Goal: Communication & Community: Ask a question

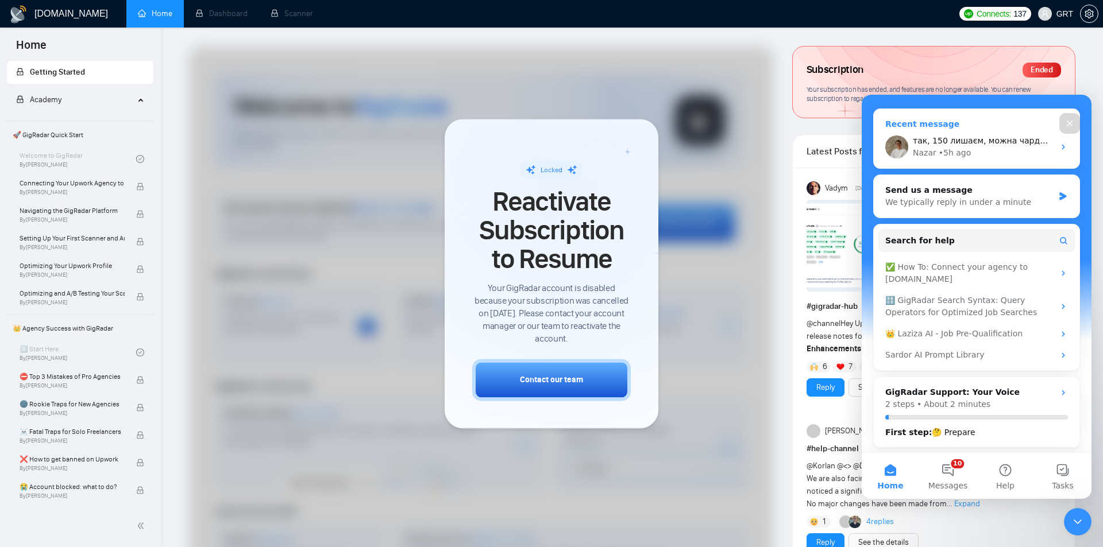
scroll to position [161, 0]
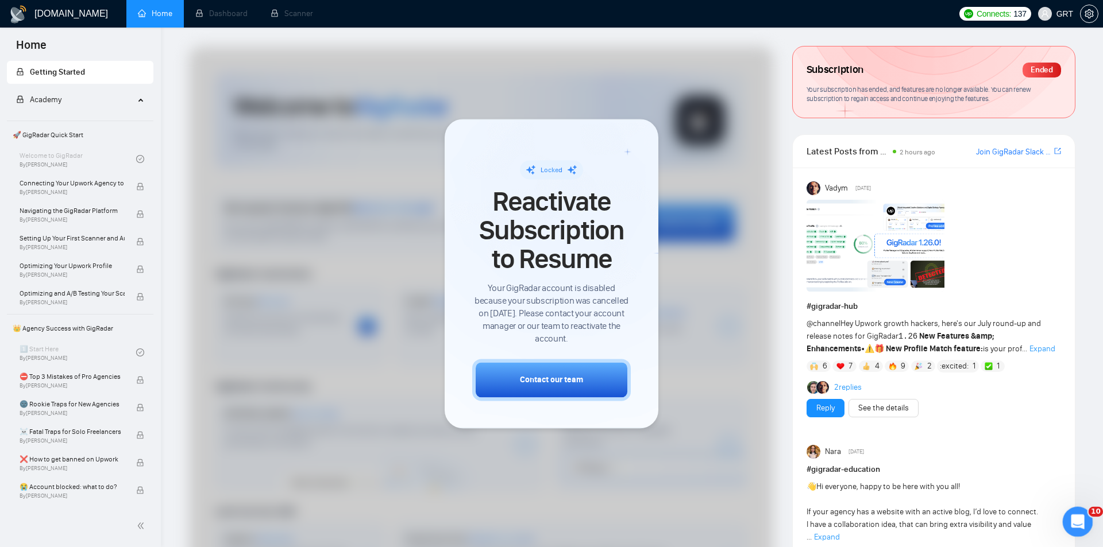
click at [1065, 521] on div "Open Intercom Messenger" at bounding box center [1076, 520] width 38 height 38
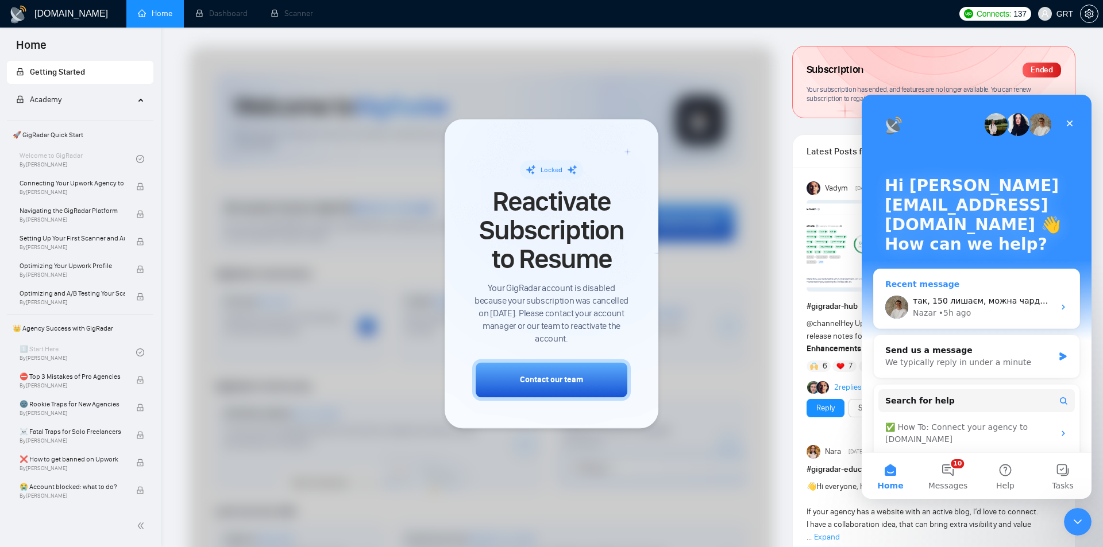
click at [955, 291] on div "так, 150 лишаєм, можна чарджити карту [PERSON_NAME] • 5h ago" at bounding box center [977, 307] width 206 height 43
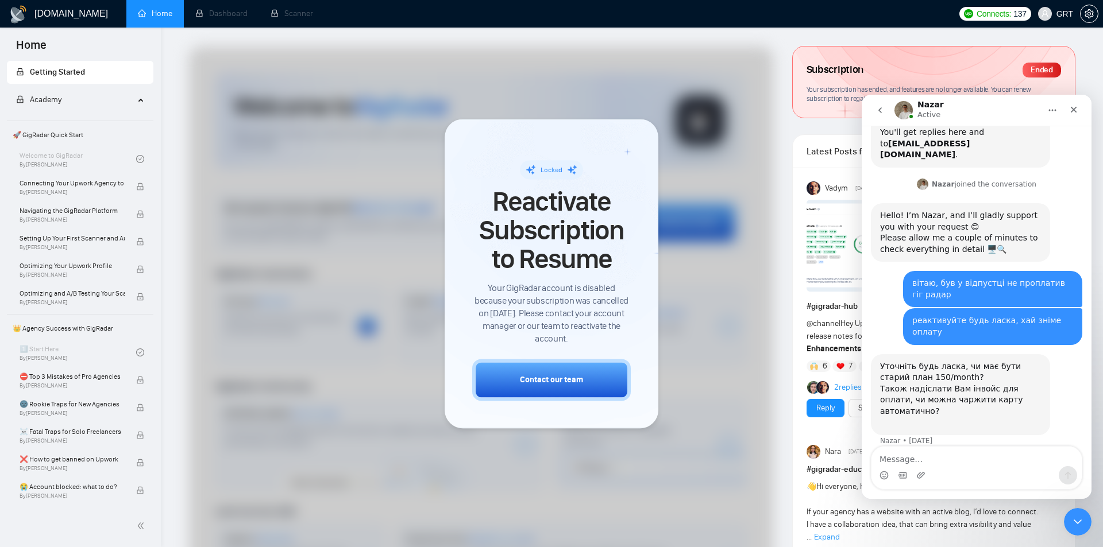
scroll to position [292, 0]
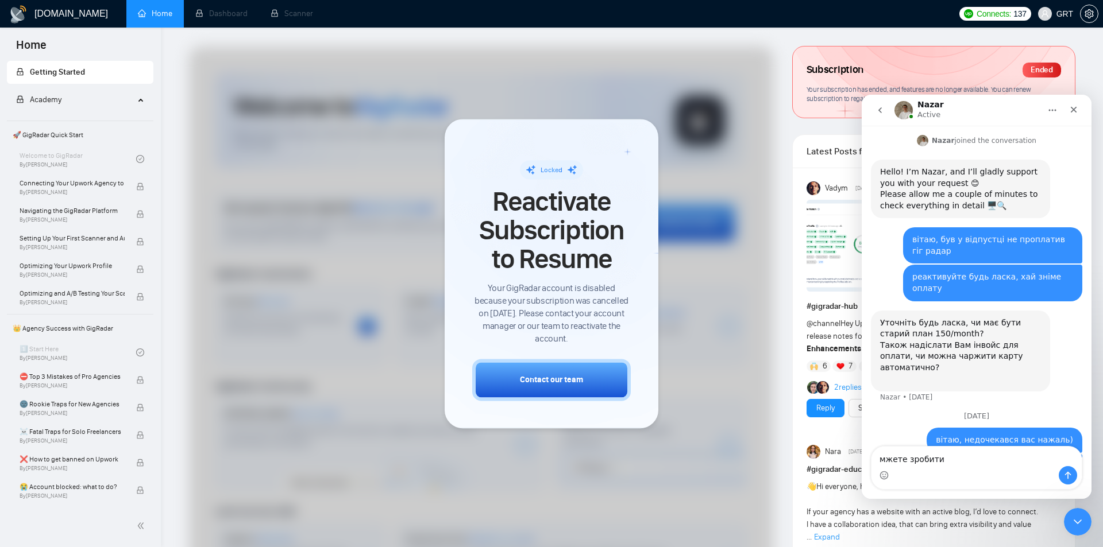
type textarea "мжете зробити?"
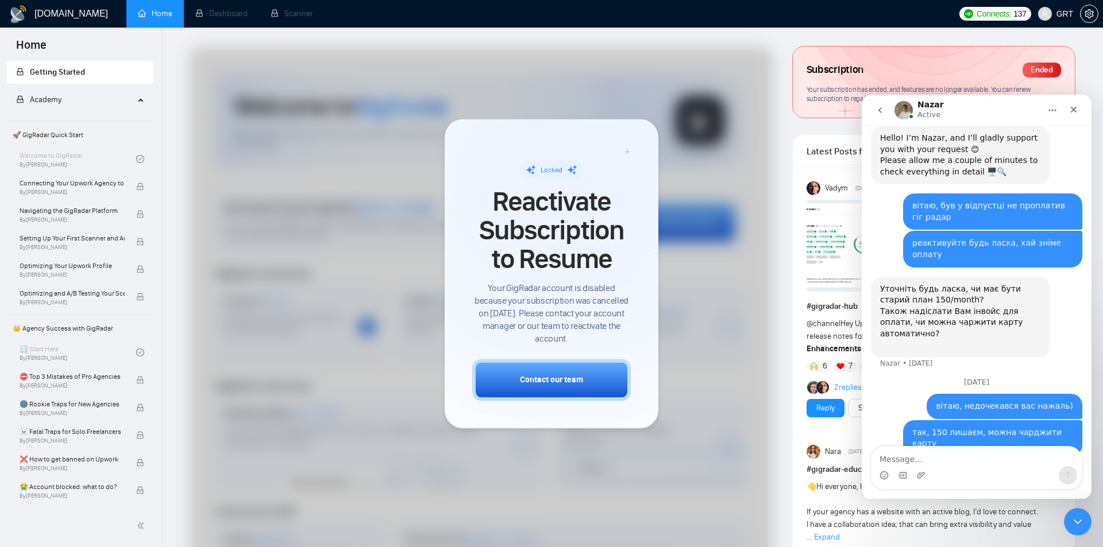
scroll to position [326, 0]
click at [1068, 109] on div "Close" at bounding box center [1073, 109] width 21 height 21
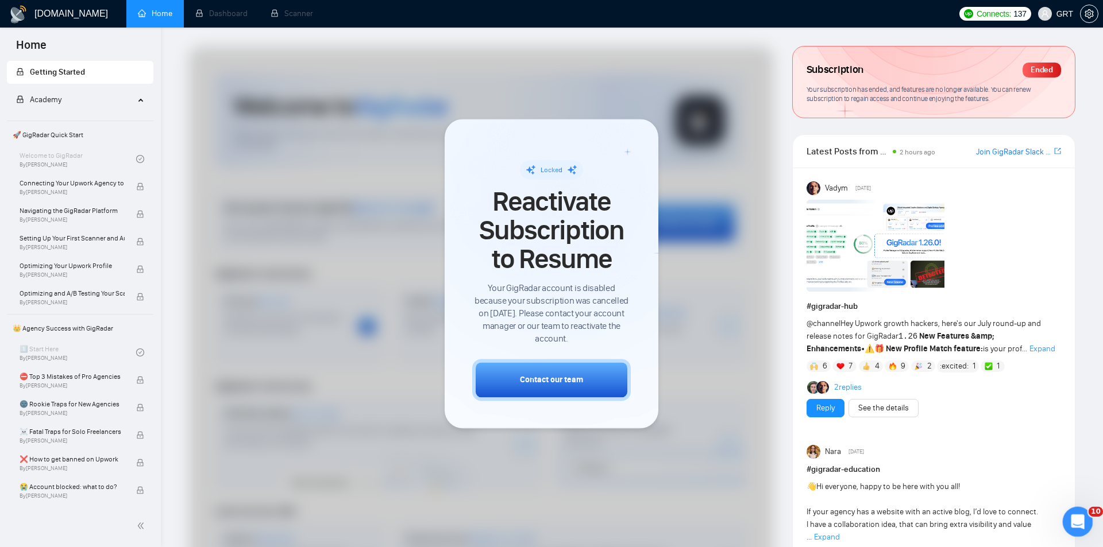
click at [1079, 518] on icon "Open Intercom Messenger" at bounding box center [1076, 520] width 19 height 19
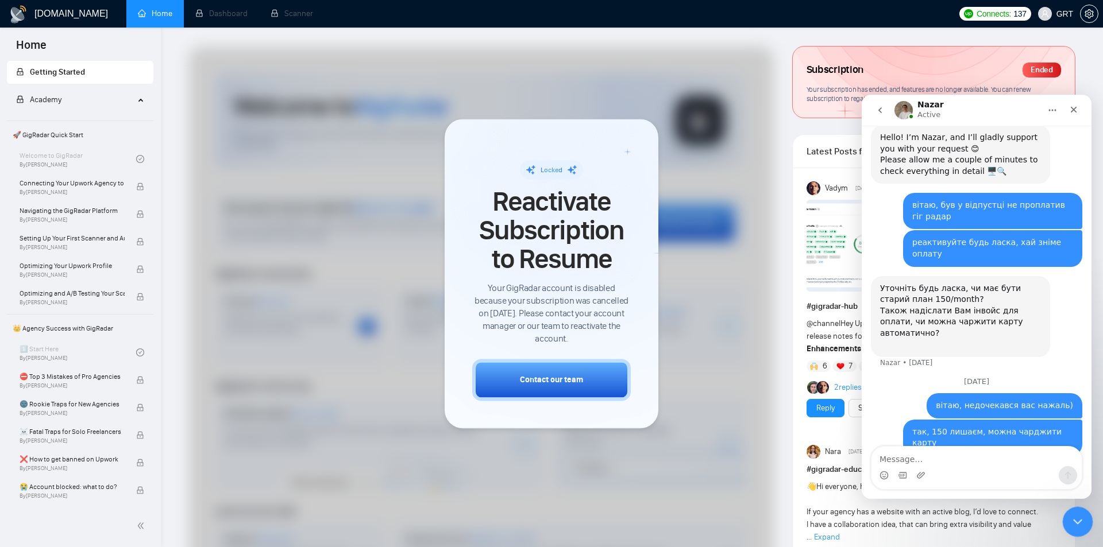
click at [1079, 518] on icon "Close Intercom Messenger" at bounding box center [1076, 520] width 8 height 5
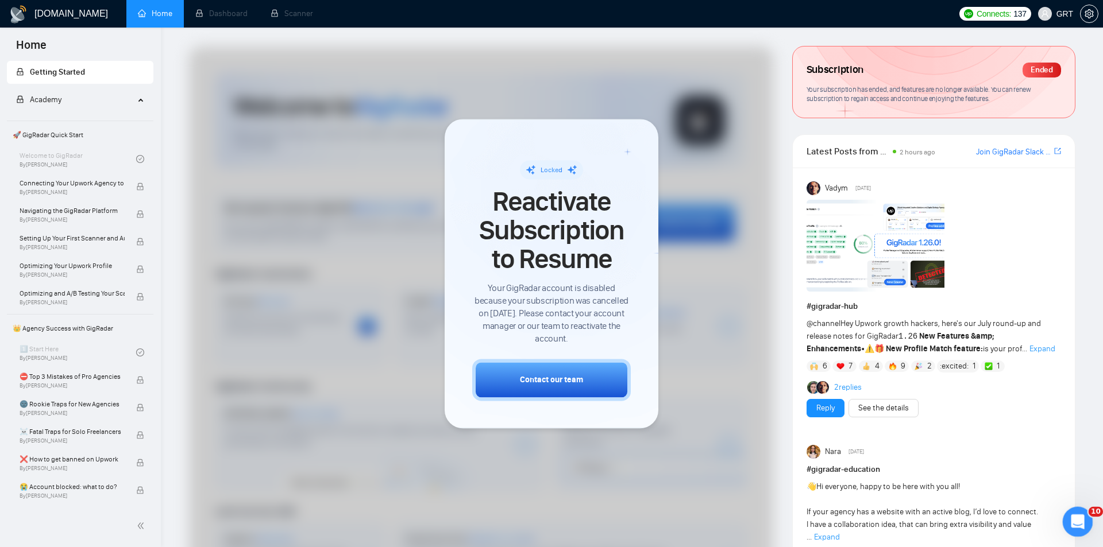
click at [1081, 523] on icon "Open Intercom Messenger" at bounding box center [1076, 520] width 19 height 19
